Goal: Check status: Check status

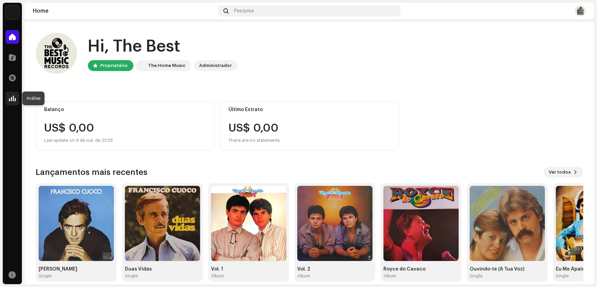
click at [11, 99] on span at bounding box center [12, 98] width 7 height 5
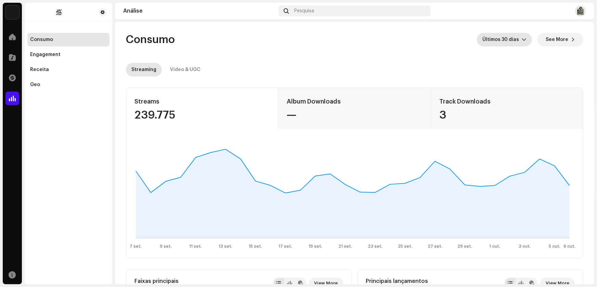
click at [522, 40] on icon "dropdown trigger" at bounding box center [524, 39] width 5 height 5
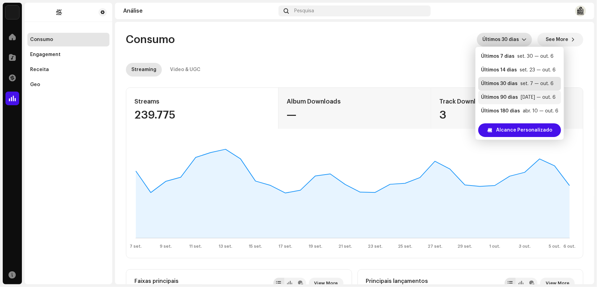
click at [496, 97] on div "Últimos 90 dias" at bounding box center [499, 97] width 37 height 7
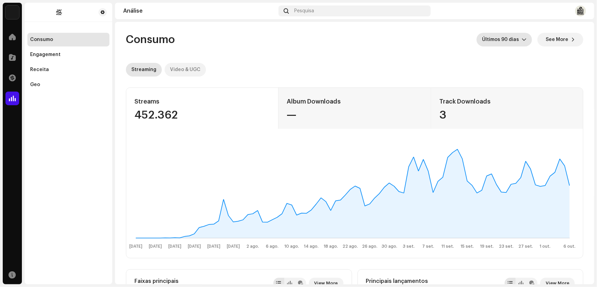
click at [189, 68] on div "Video & UGC" at bounding box center [185, 70] width 30 height 14
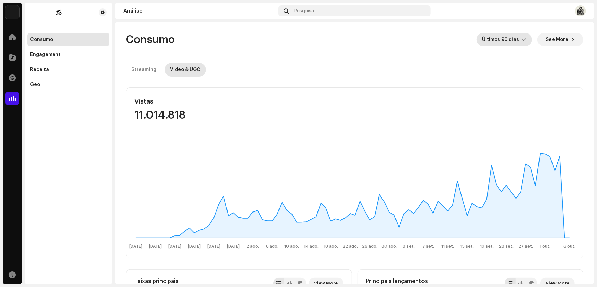
click at [522, 38] on icon "dropdown trigger" at bounding box center [524, 39] width 5 height 5
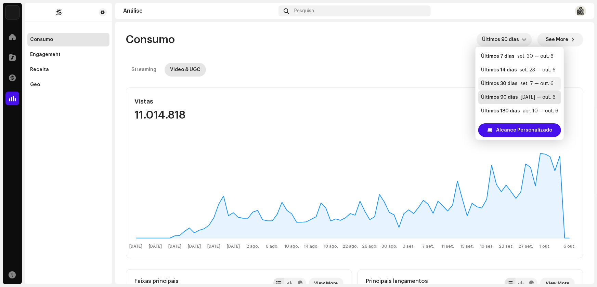
click at [503, 82] on div "Últimos 30 dias" at bounding box center [499, 83] width 37 height 7
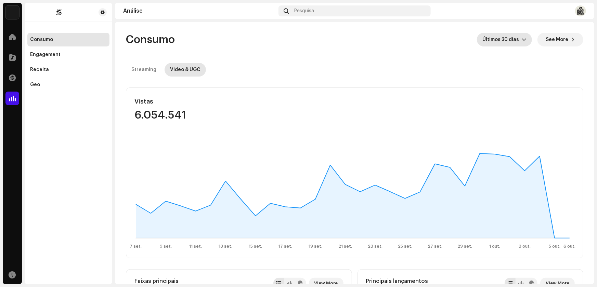
click at [522, 39] on icon "dropdown trigger" at bounding box center [524, 39] width 5 height 5
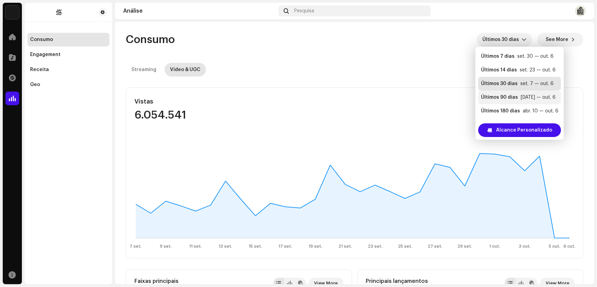
click at [506, 98] on div "Últimos 90 dias" at bounding box center [499, 97] width 37 height 7
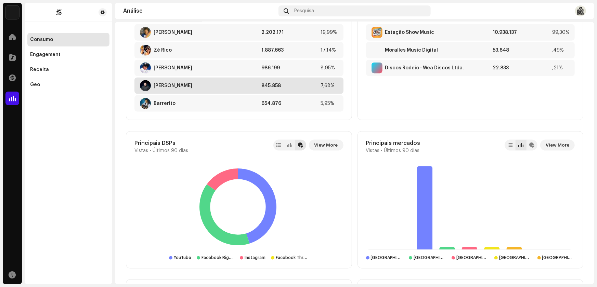
scroll to position [373, 0]
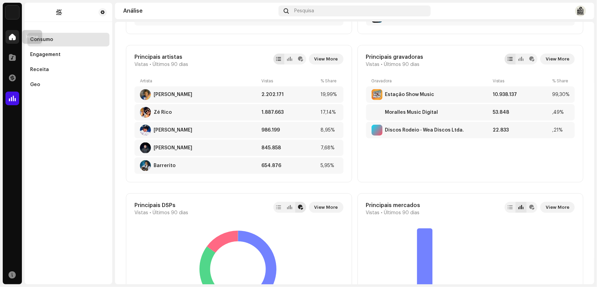
click at [13, 35] on span at bounding box center [12, 36] width 7 height 5
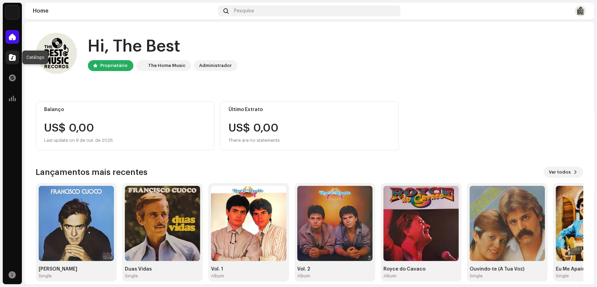
click at [14, 56] on span at bounding box center [12, 57] width 7 height 5
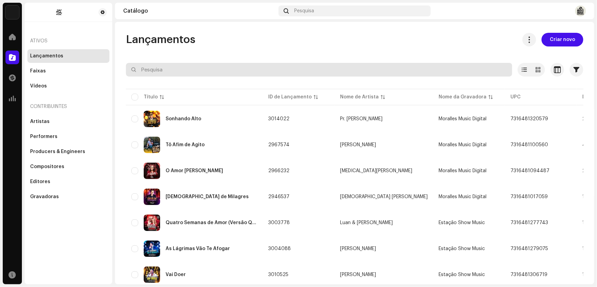
click at [184, 69] on input "text" at bounding box center [319, 70] width 386 height 14
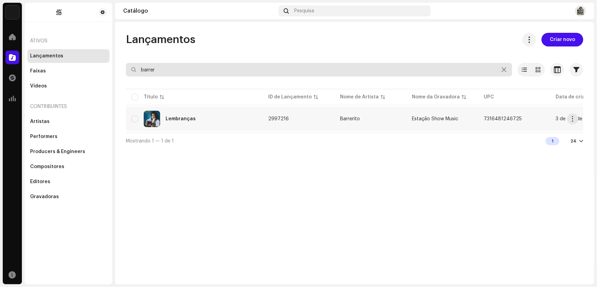
type input "barrer"
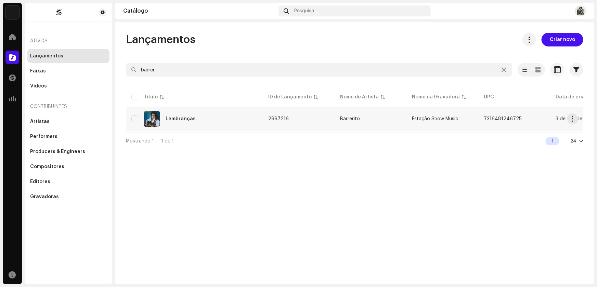
click at [188, 119] on div "Lembranças" at bounding box center [181, 119] width 30 height 5
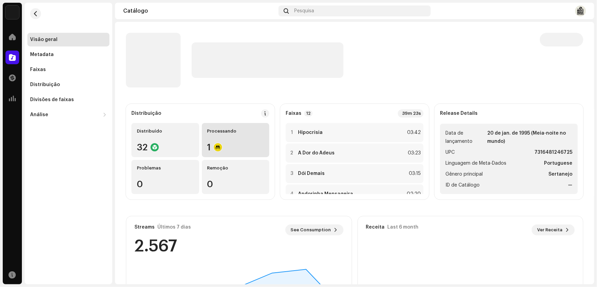
click at [226, 132] on div "Processando" at bounding box center [235, 131] width 57 height 5
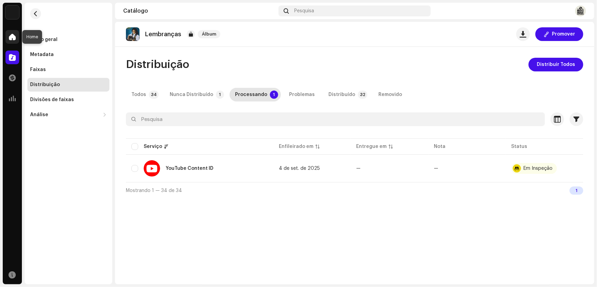
click at [13, 38] on span at bounding box center [12, 36] width 7 height 5
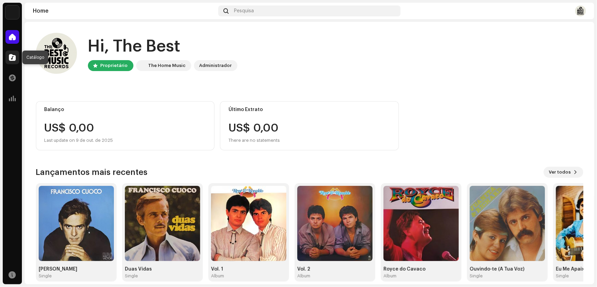
click at [14, 57] on span at bounding box center [12, 57] width 7 height 5
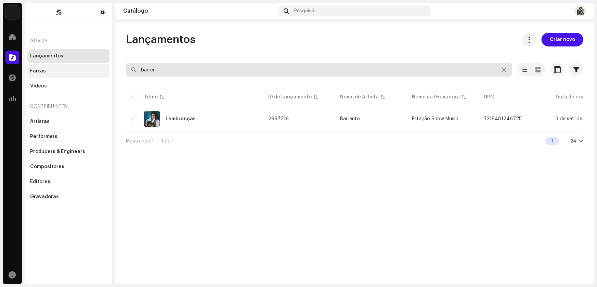
drag, startPoint x: 167, startPoint y: 69, endPoint x: 99, endPoint y: 68, distance: 68.1
click at [99, 68] on div "Andre Moralles Home Catálogo Transações Análise Recursos Ativos Lançamentos Fai…" at bounding box center [298, 143] width 597 height 287
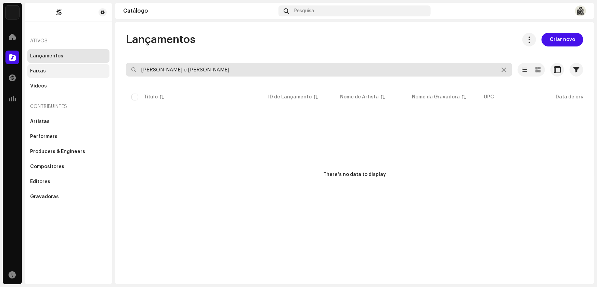
drag, startPoint x: 187, startPoint y: 71, endPoint x: 90, endPoint y: 71, distance: 96.5
click at [92, 71] on div "Andre Moralles Home Catálogo Transações Análise Recursos Ativos Lançamentos Fai…" at bounding box center [298, 143] width 597 height 287
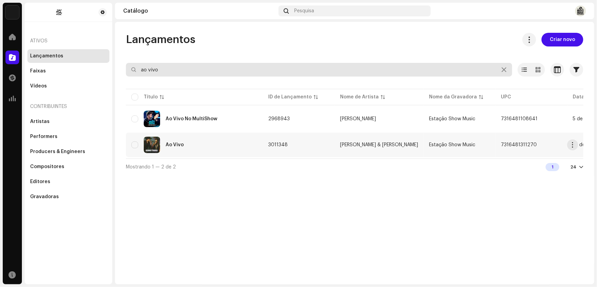
type input "ao vivo"
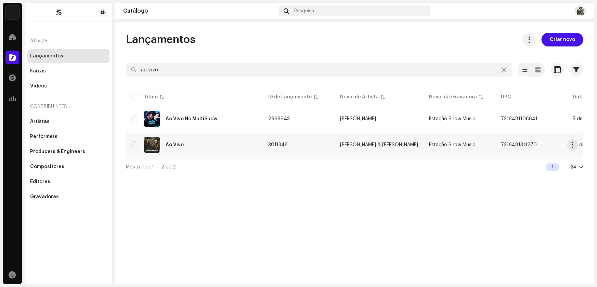
click at [180, 144] on div "Ao Vivo" at bounding box center [175, 145] width 18 height 5
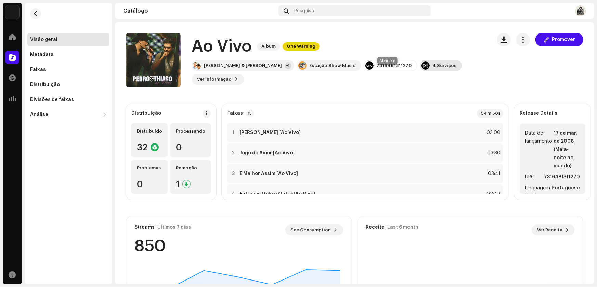
click at [433, 68] on div "4 Serviços" at bounding box center [445, 65] width 24 height 5
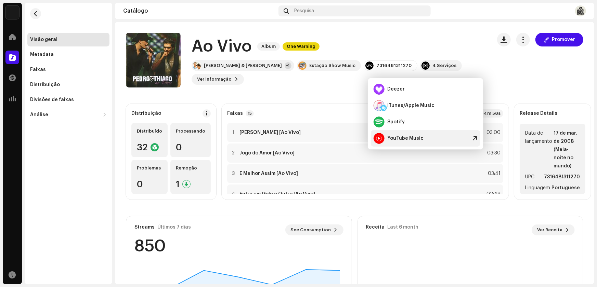
click at [414, 138] on div "YouTube Music" at bounding box center [405, 138] width 36 height 5
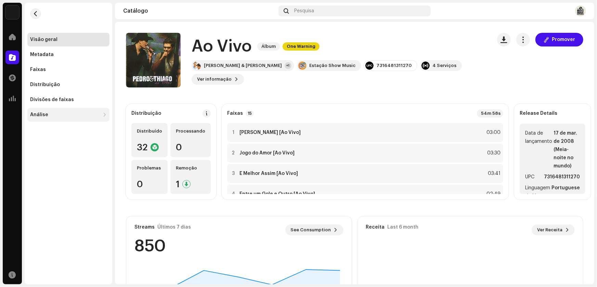
click at [101, 114] on div "Análise" at bounding box center [68, 115] width 82 height 14
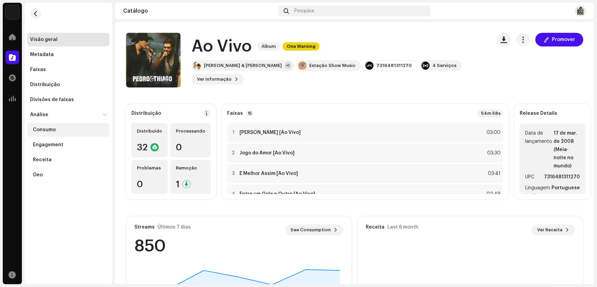
click at [48, 128] on div "Consumo" at bounding box center [44, 129] width 23 height 5
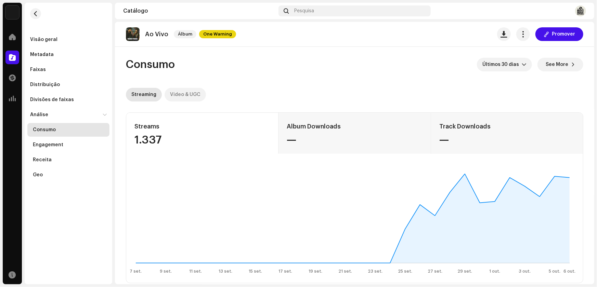
click at [191, 95] on div "Video & UGC" at bounding box center [185, 95] width 30 height 14
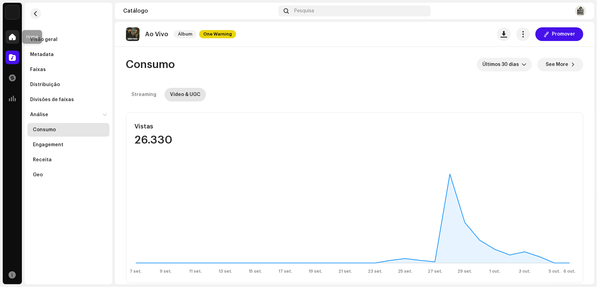
click at [11, 37] on span at bounding box center [12, 36] width 7 height 5
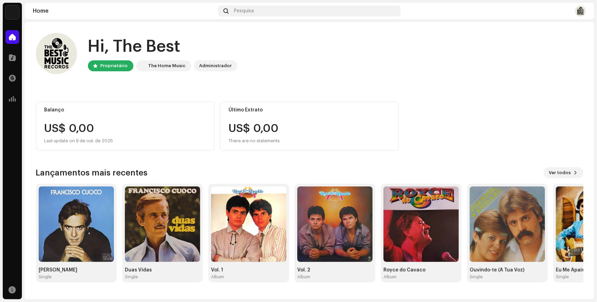
click at [579, 11] on img at bounding box center [580, 10] width 11 height 11
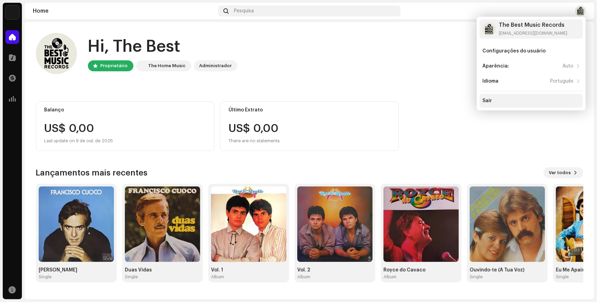
click at [487, 99] on div "Sair" at bounding box center [488, 100] width 10 height 5
